Goal: Task Accomplishment & Management: Manage account settings

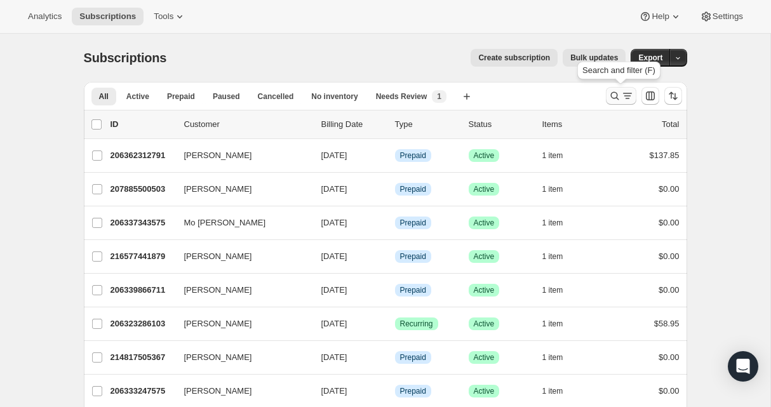
click at [612, 97] on icon "Search and filter results" at bounding box center [614, 96] width 13 height 13
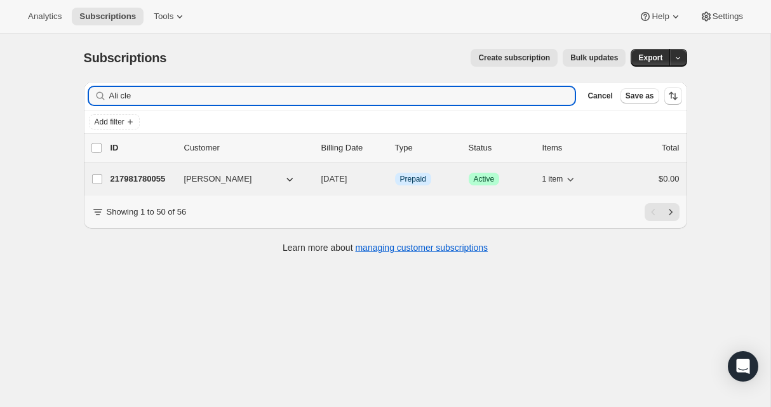
type input "Ali cle"
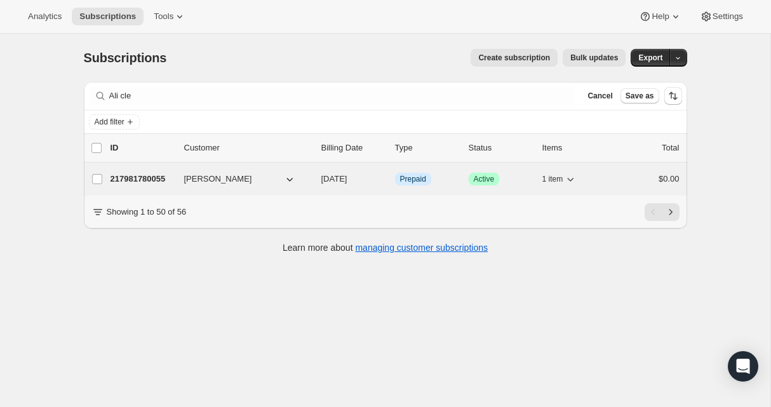
click at [137, 173] on p "217981780055" at bounding box center [141, 179] width 63 height 13
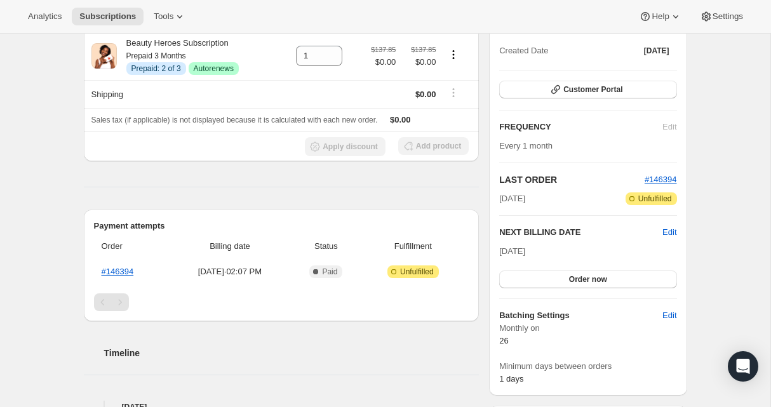
scroll to position [156, 0]
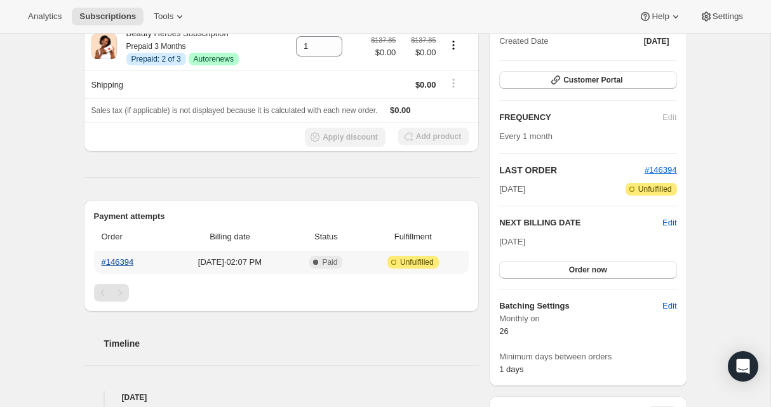
click at [129, 267] on link "#146394" at bounding box center [118, 262] width 32 height 10
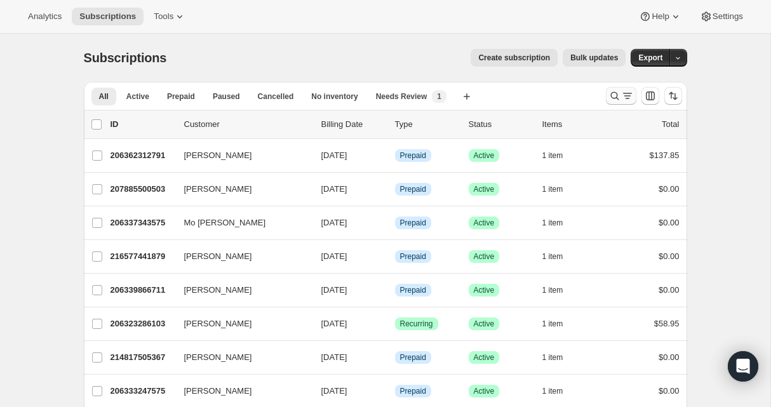
click at [617, 94] on icon "Search and filter results" at bounding box center [614, 96] width 8 height 8
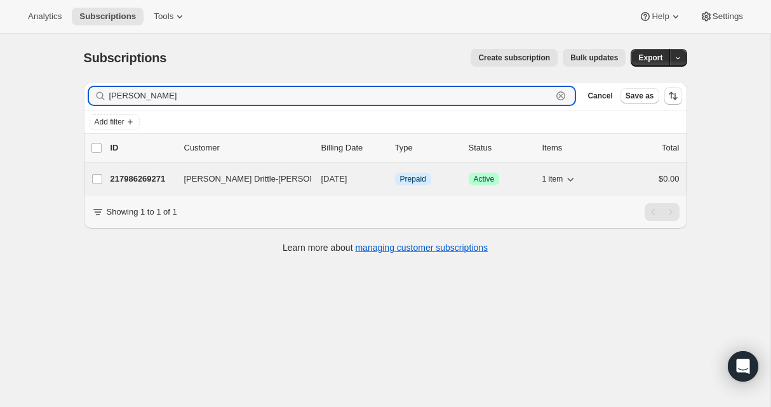
type input "Lynn kap"
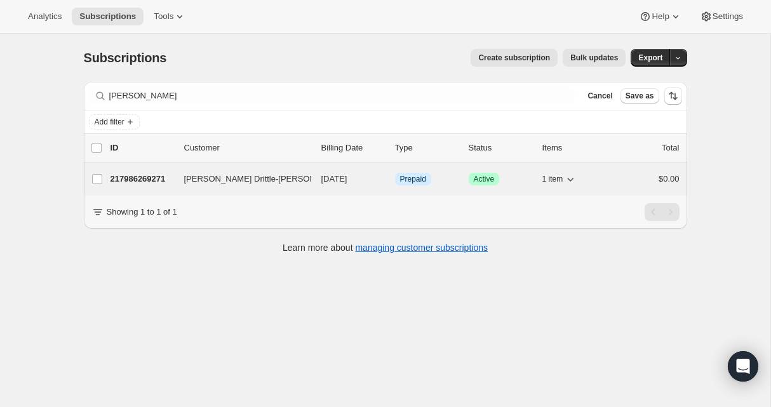
click at [149, 182] on p "217986269271" at bounding box center [141, 179] width 63 height 13
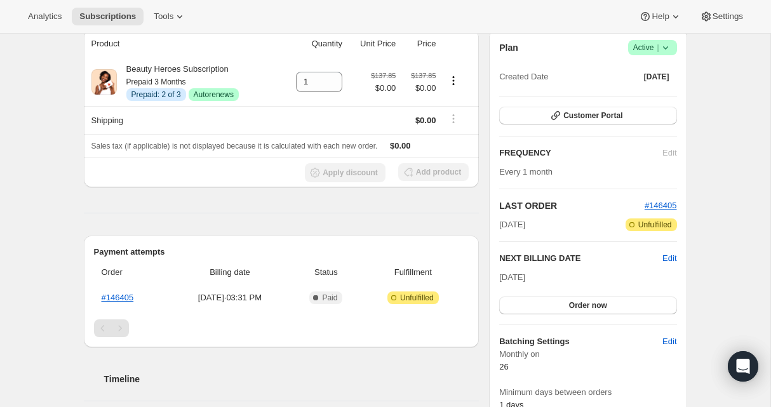
scroll to position [122, 0]
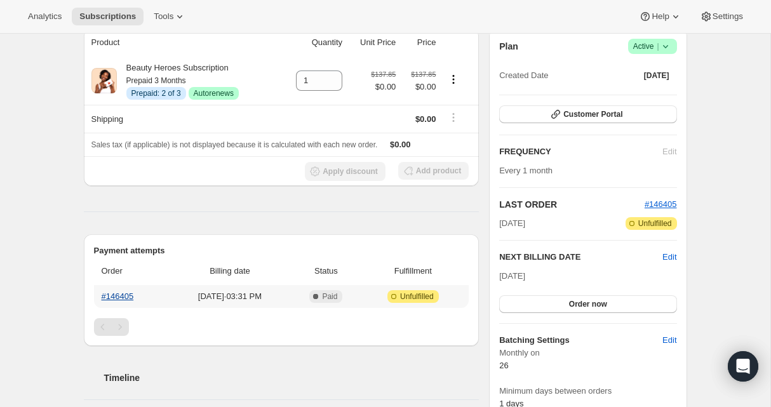
click at [112, 300] on link "#146405" at bounding box center [118, 296] width 32 height 10
